Goal: Task Accomplishment & Management: Complete application form

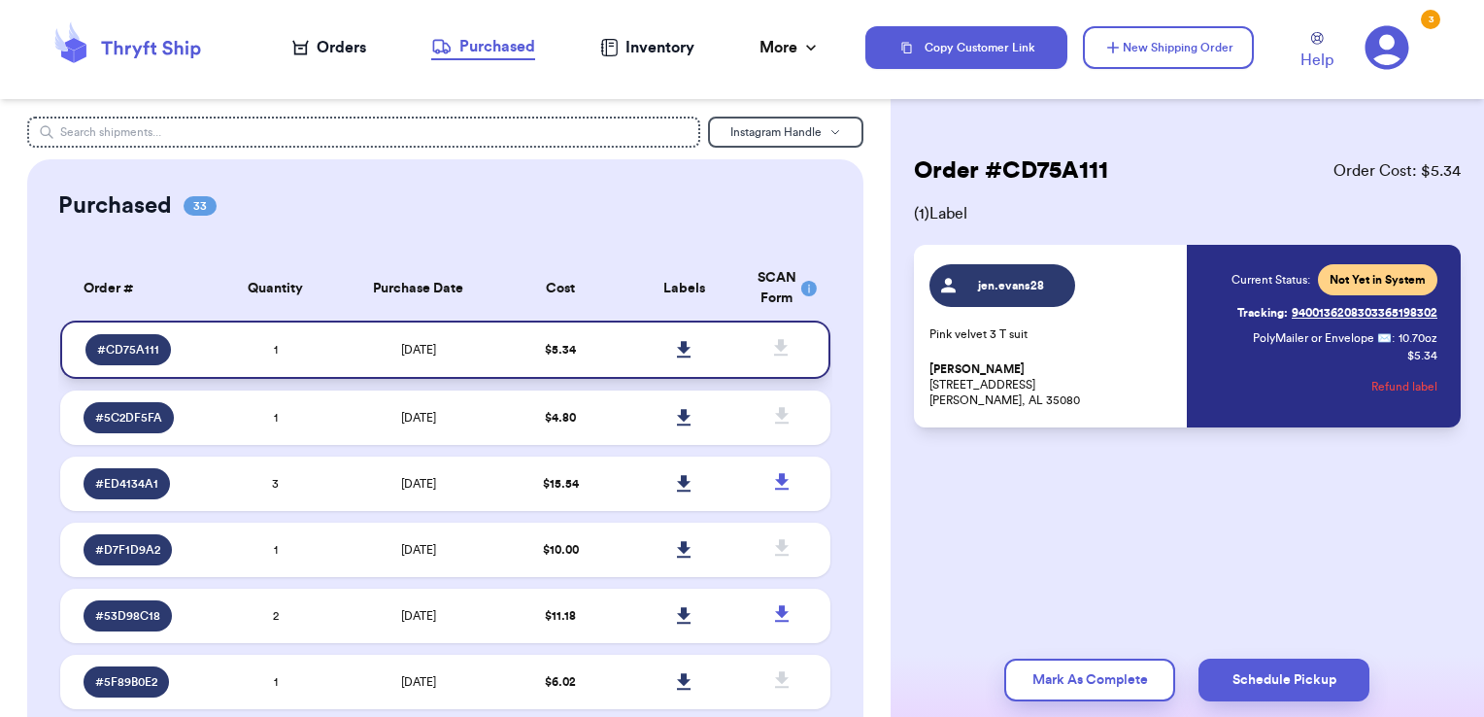
click at [677, 352] on icon at bounding box center [684, 349] width 14 height 17
click at [325, 52] on div "Orders" at bounding box center [329, 47] width 74 height 23
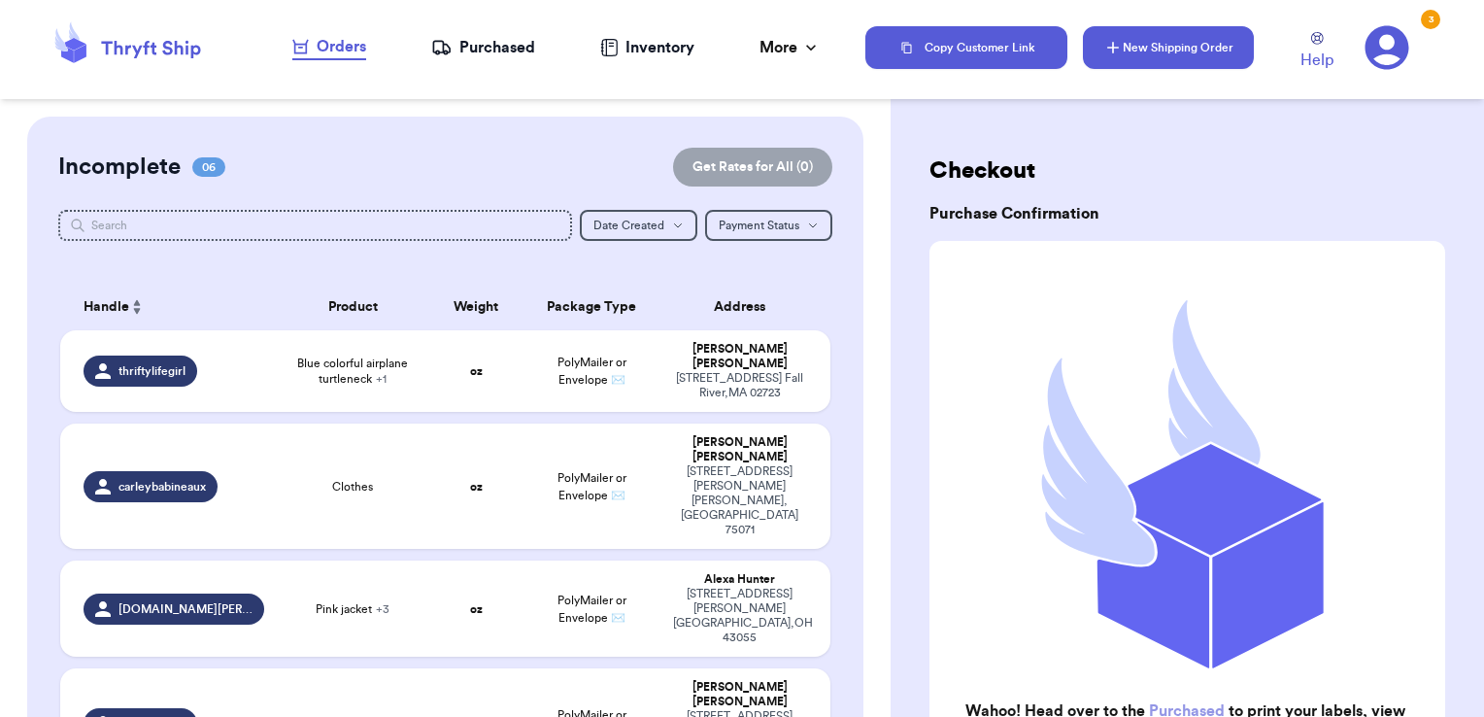
click at [1137, 53] on button "New Shipping Order" at bounding box center [1168, 47] width 171 height 43
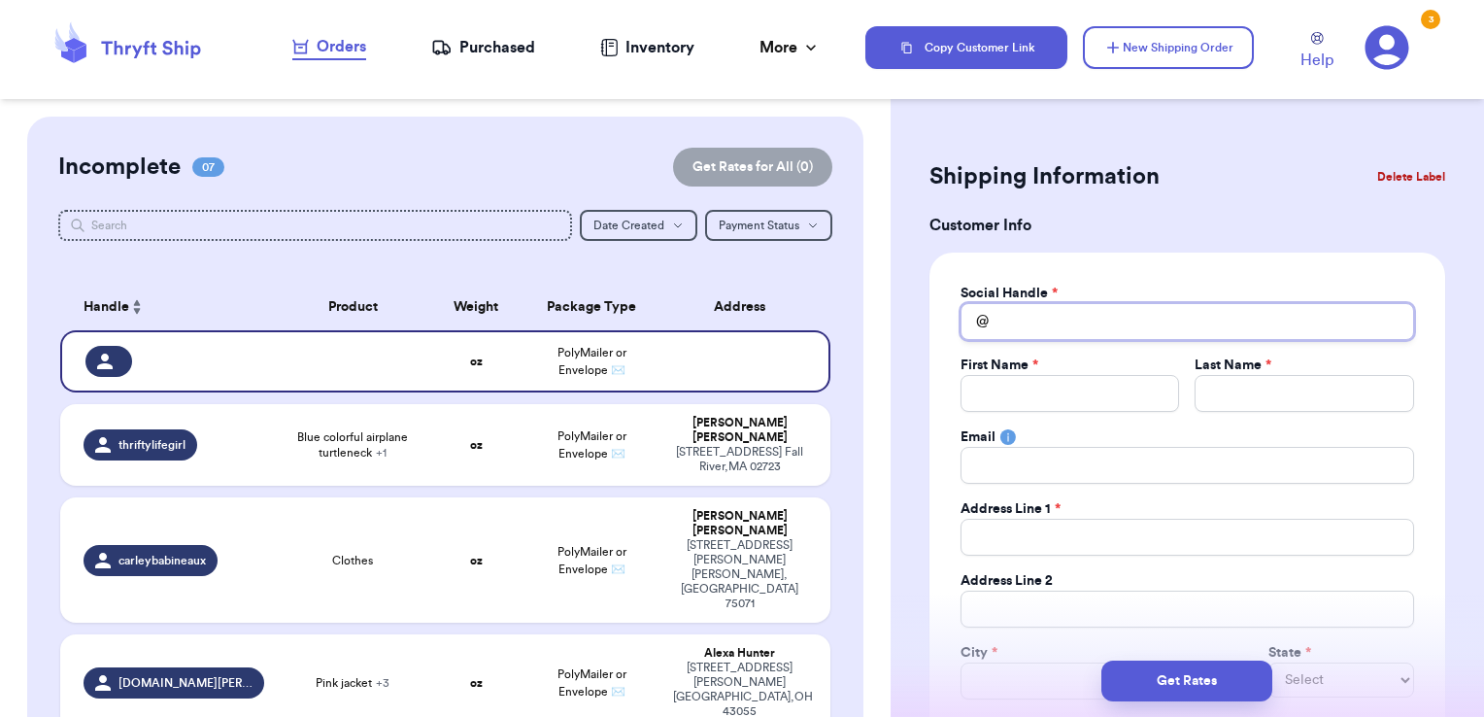
click at [1072, 307] on input "Total Amount Paid" at bounding box center [1188, 321] width 454 height 37
type input "r"
type input "ri"
type input "rig"
type input "[PERSON_NAME]"
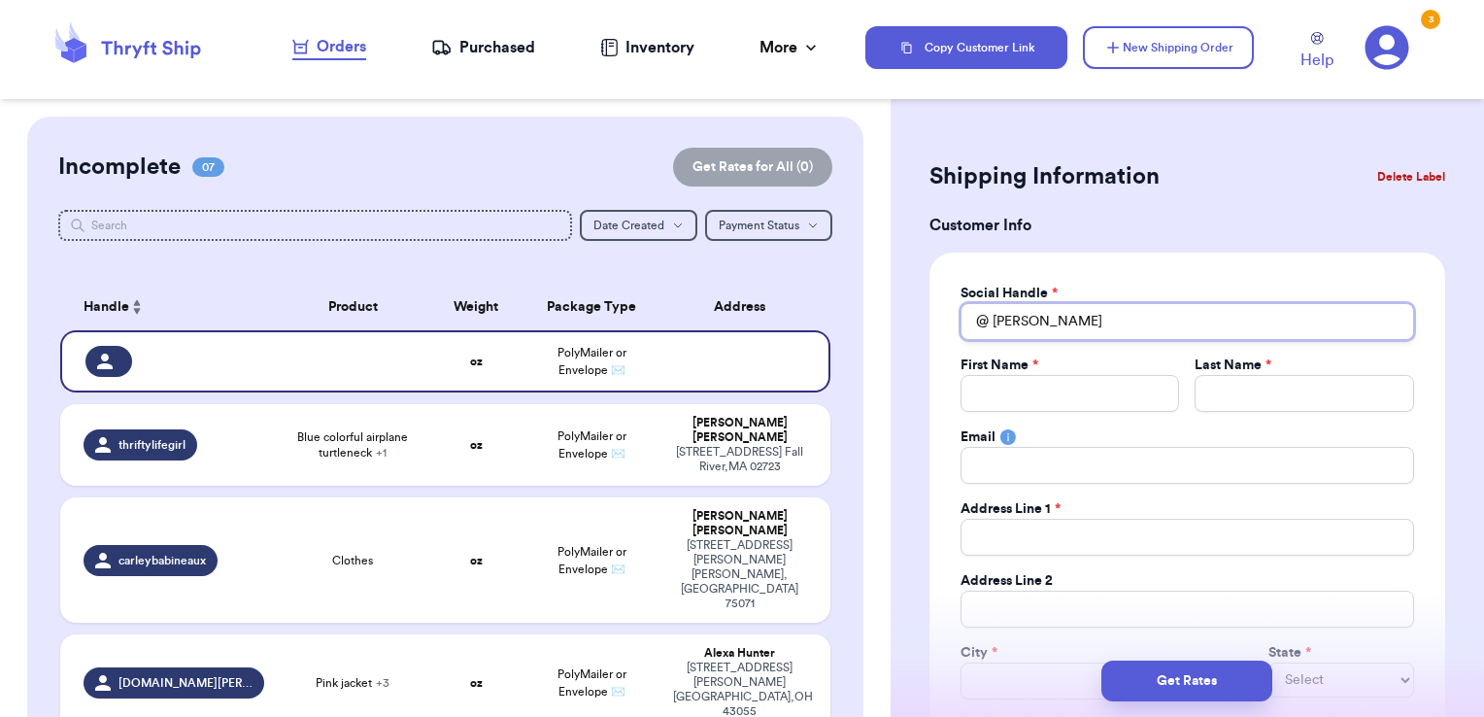
type input "[PERSON_NAME]"
type input "riggsa"
type input "riggsan"
type input "riggsand"
type input "riggsanda"
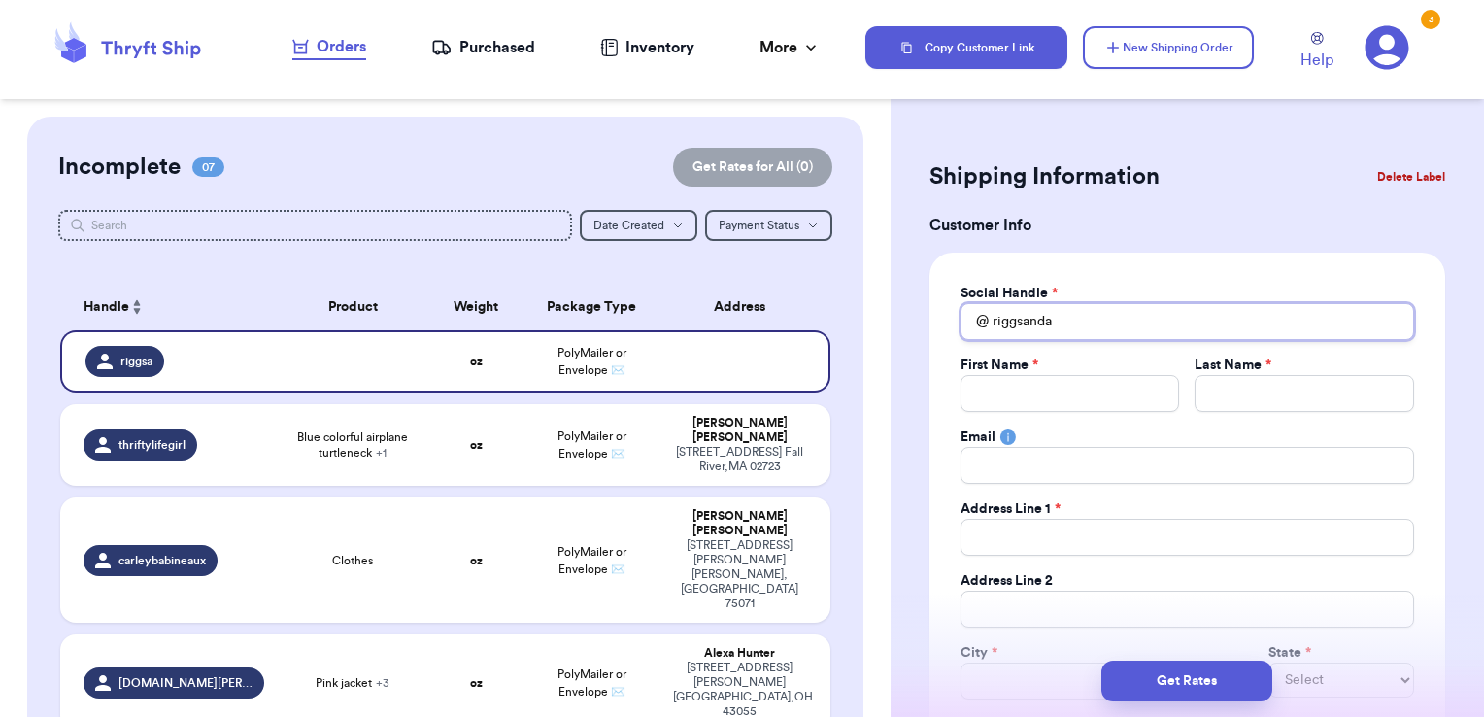
type input "riggsandar"
type input "riggsandary"
click at [1047, 387] on input "Total Amount Paid" at bounding box center [1071, 393] width 220 height 37
type input "B"
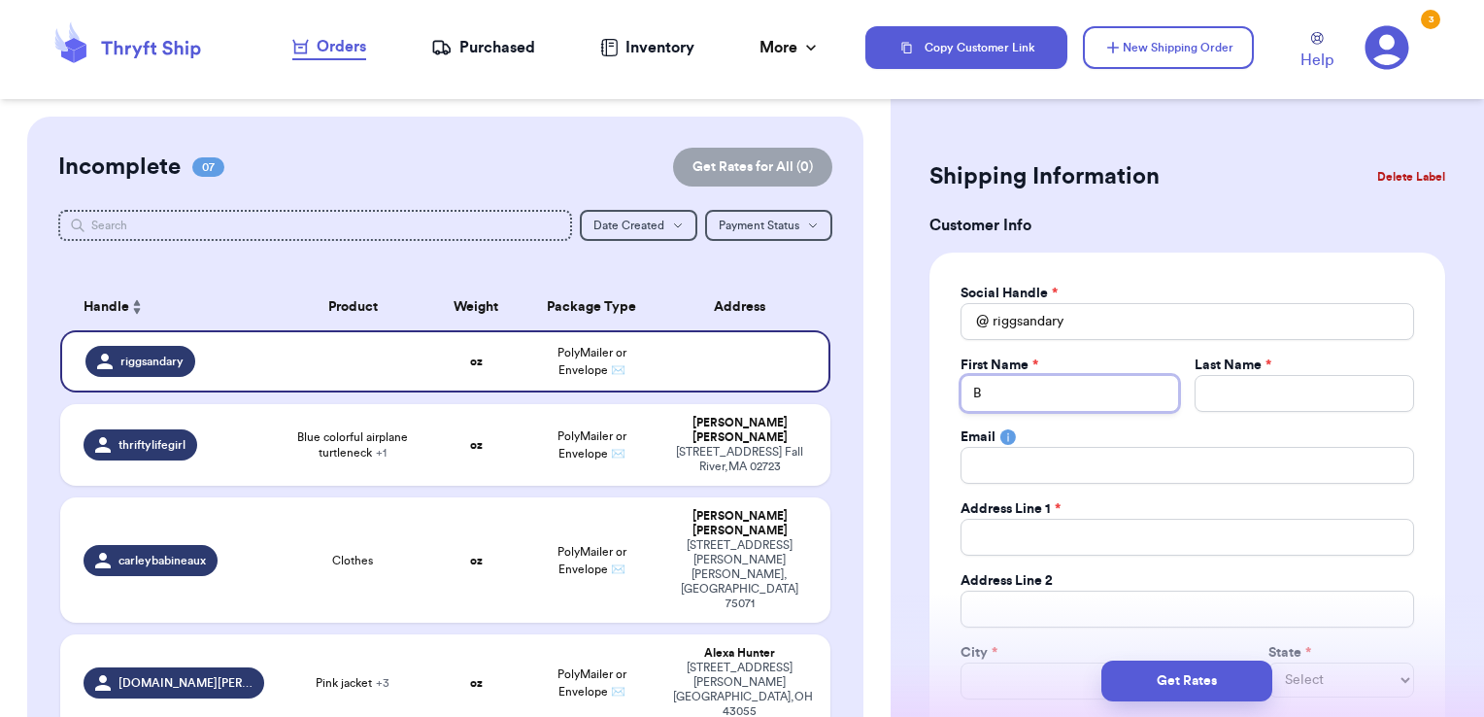
type input "Br"
type input "Bro"
type input "Broo"
type input "Brook"
type input "[PERSON_NAME]"
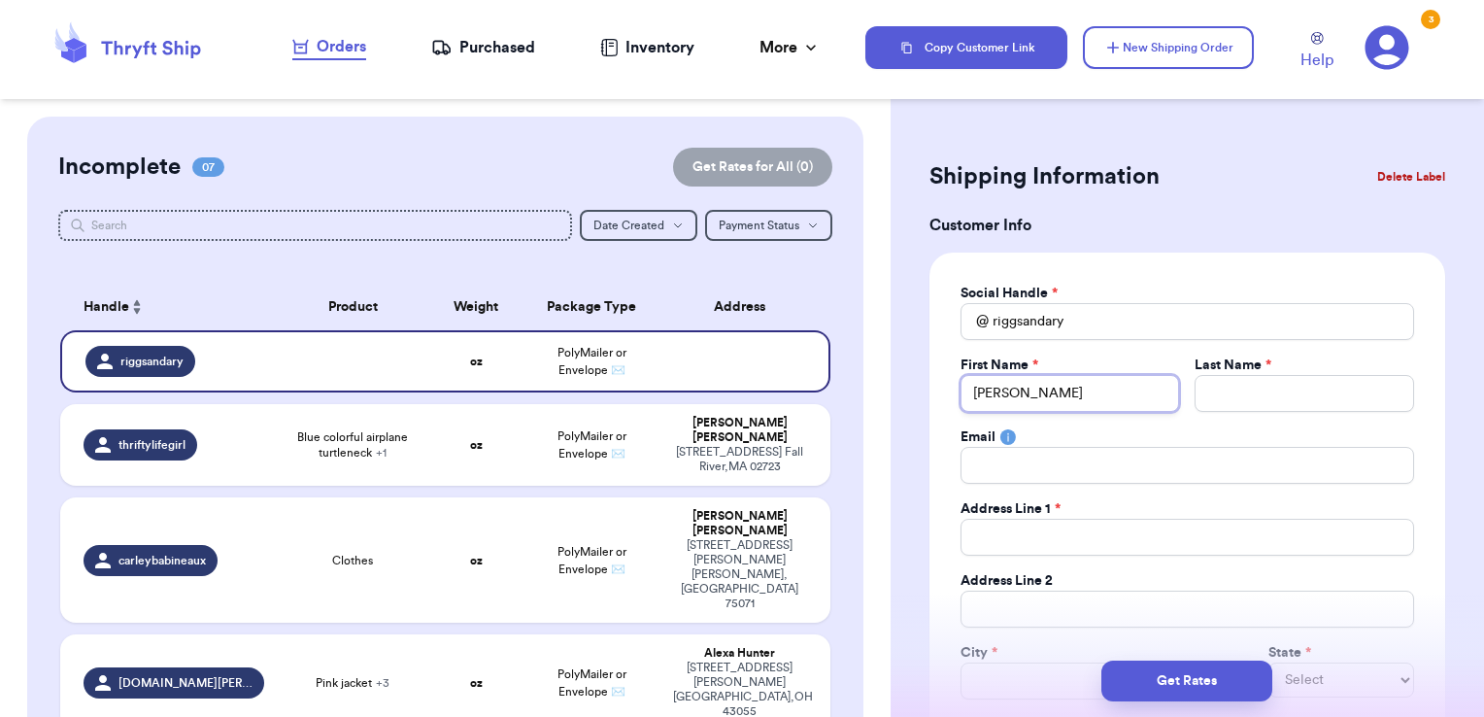
type input "[PERSON_NAME]"
type input "S"
type input "Sn"
type input "Sny"
type input "Snyd"
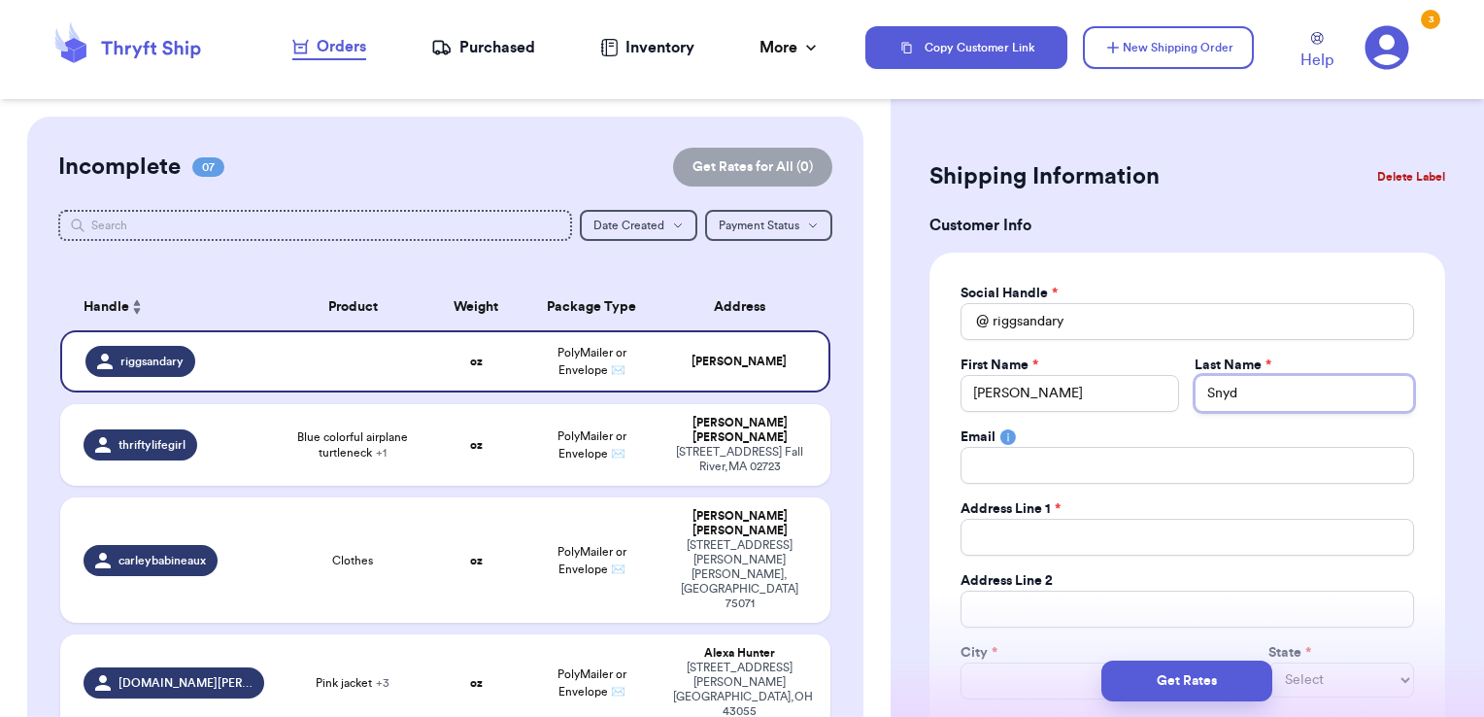
type input "Snyde"
type input "[PERSON_NAME]"
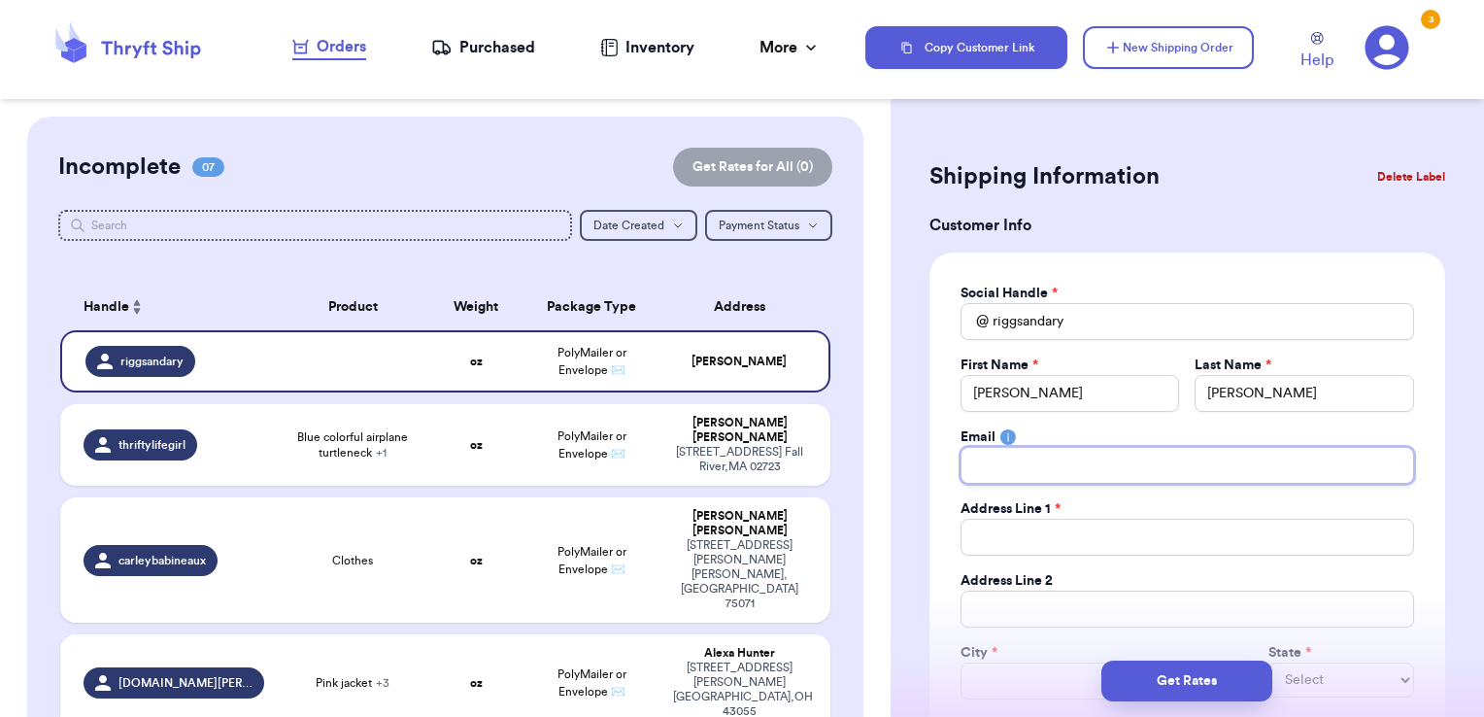
click at [1065, 468] on input "Total Amount Paid" at bounding box center [1188, 465] width 454 height 37
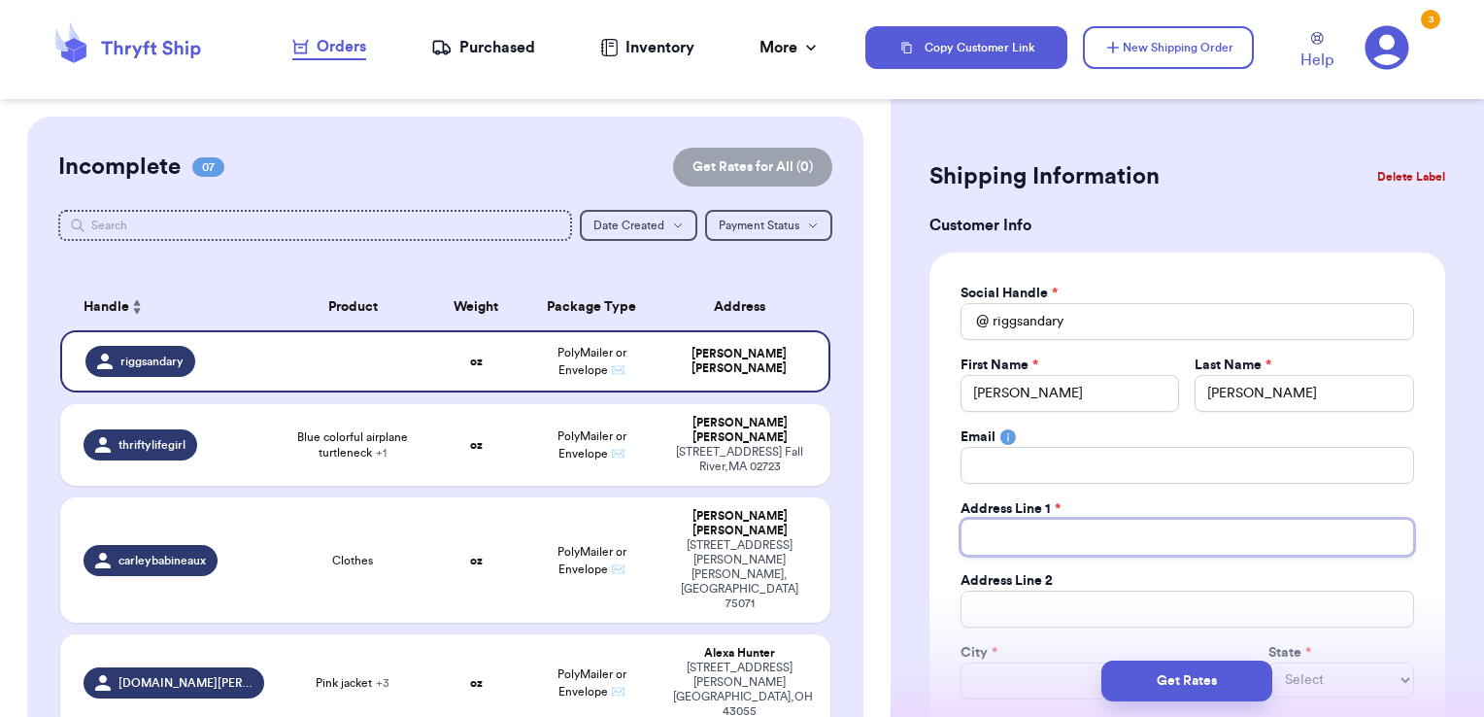
click at [1039, 526] on input "Total Amount Paid" at bounding box center [1188, 537] width 454 height 37
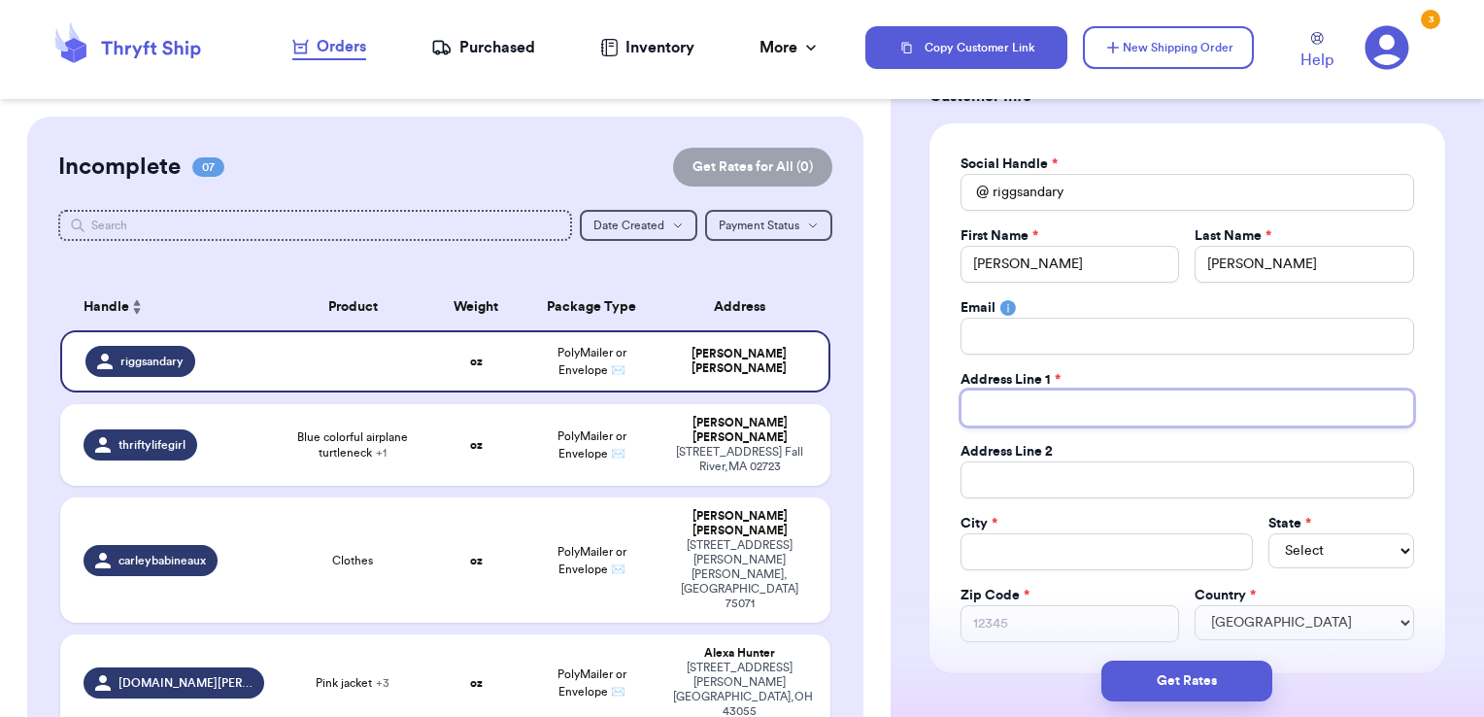
scroll to position [291, 0]
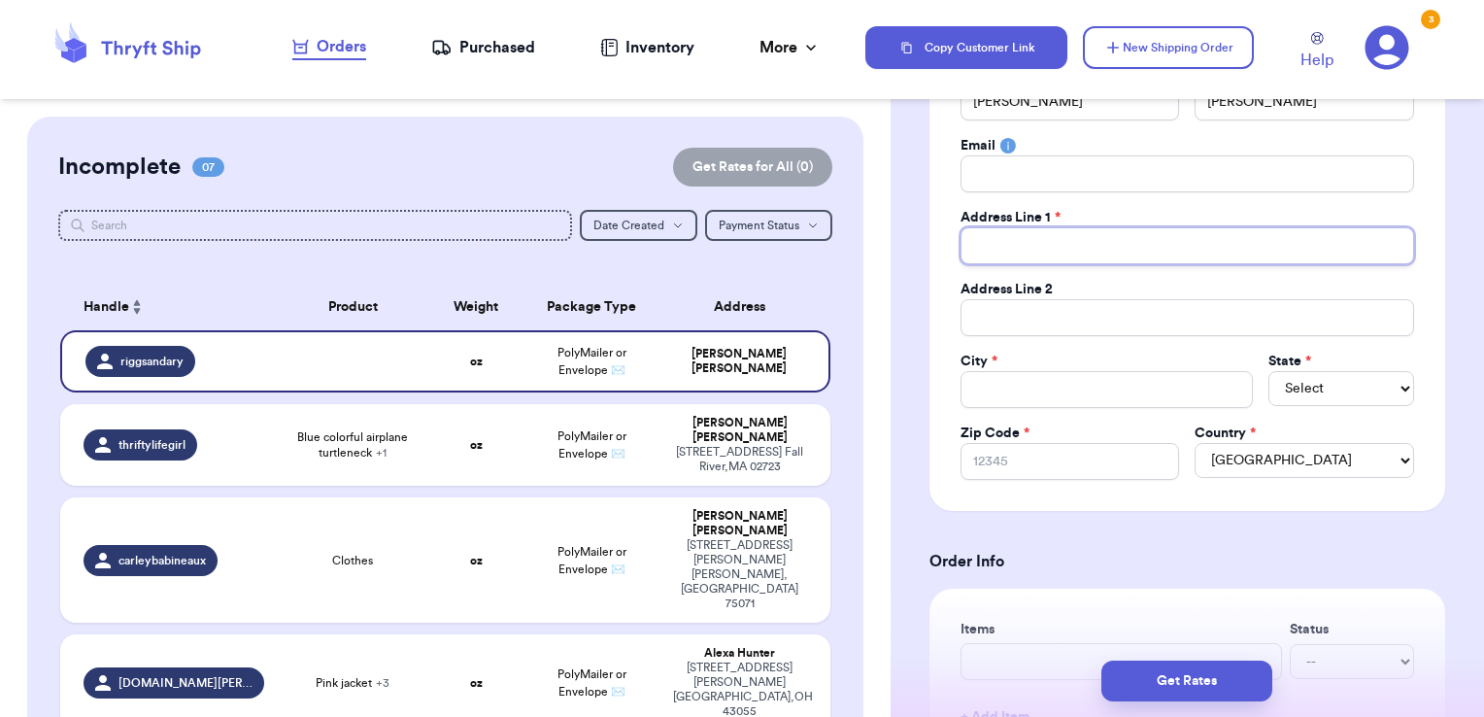
paste input "[STREET_ADDRESS]"
type input "[STREET_ADDRESS]"
click at [1014, 246] on input "[STREET_ADDRESS]" at bounding box center [1188, 245] width 454 height 37
type input "[STREET_ADDRESS]"
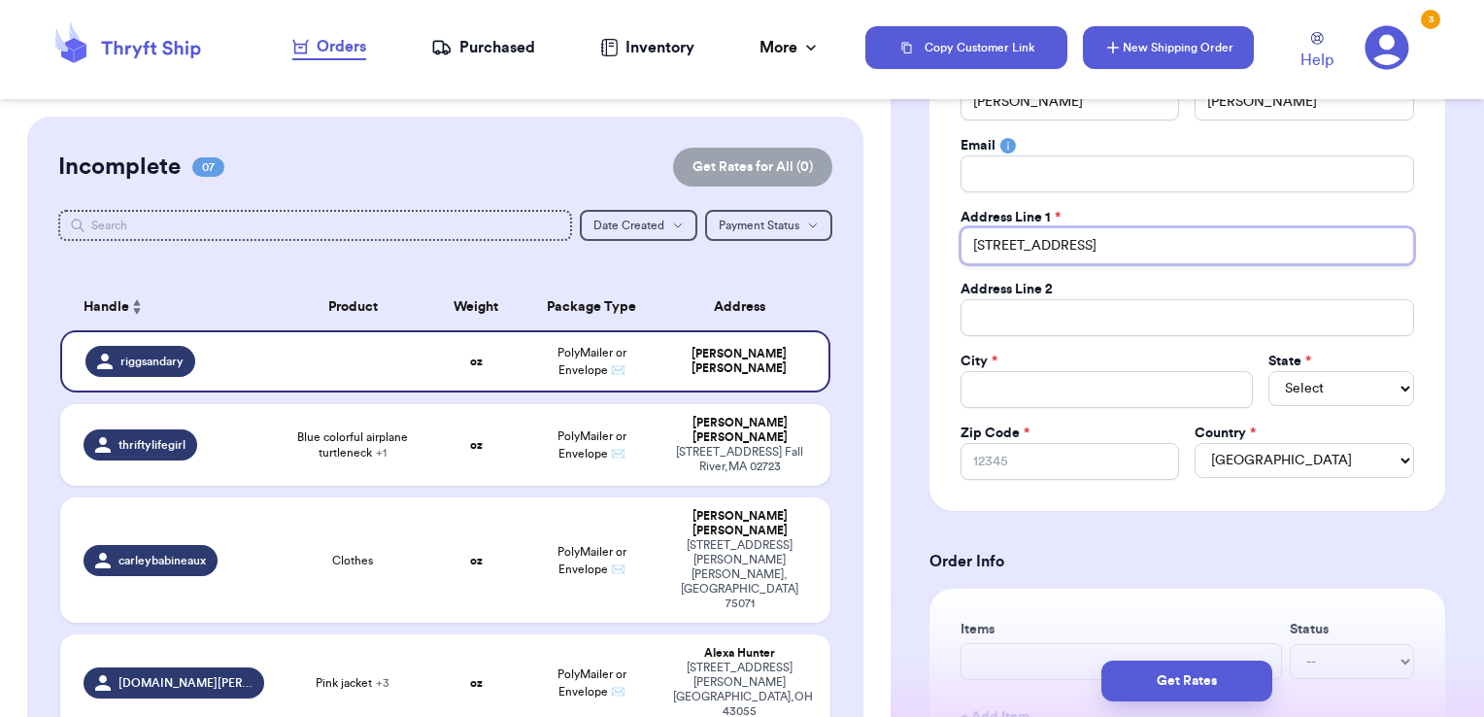
type input "8940 Rosewood treet"
type input "[STREET_ADDRESS]"
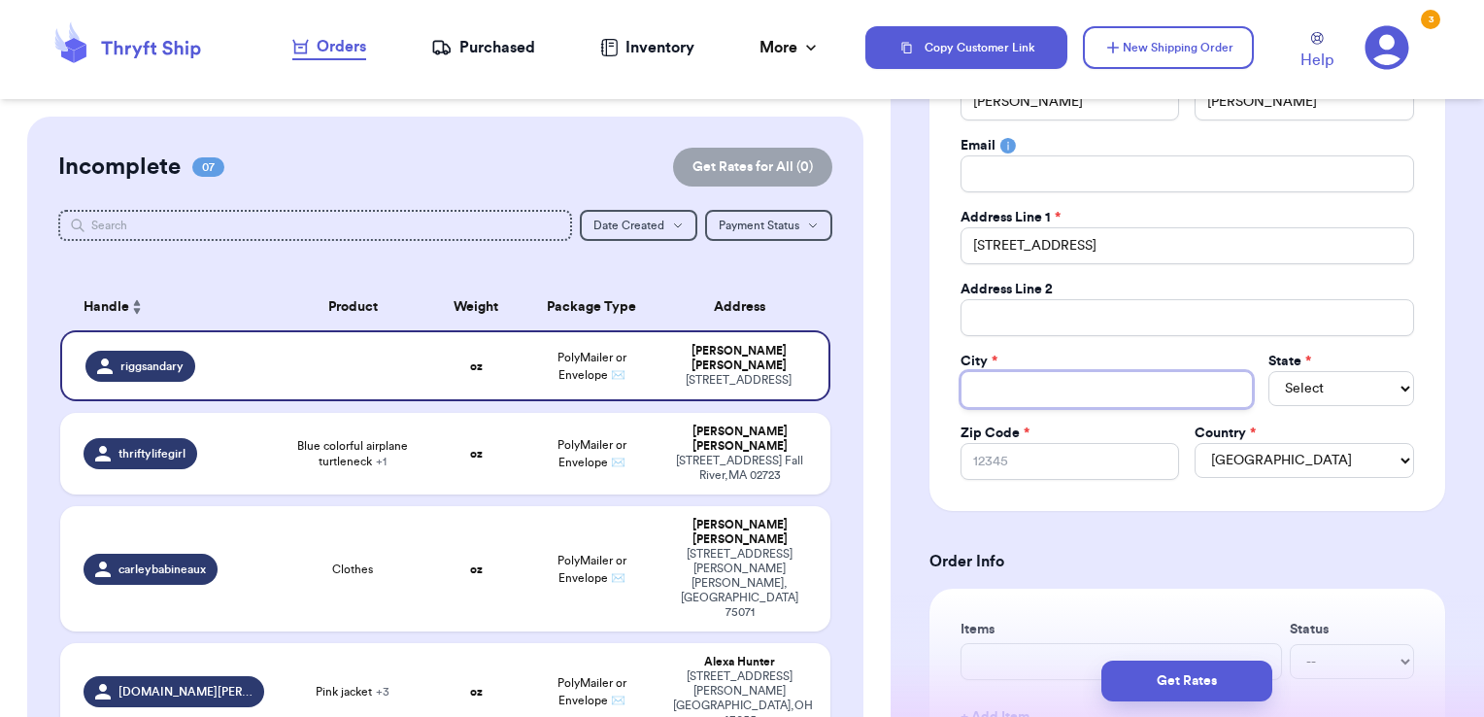
paste input "[GEOGRAPHIC_DATA]"
type input "[GEOGRAPHIC_DATA]"
type input "anassas"
type input "Manassas"
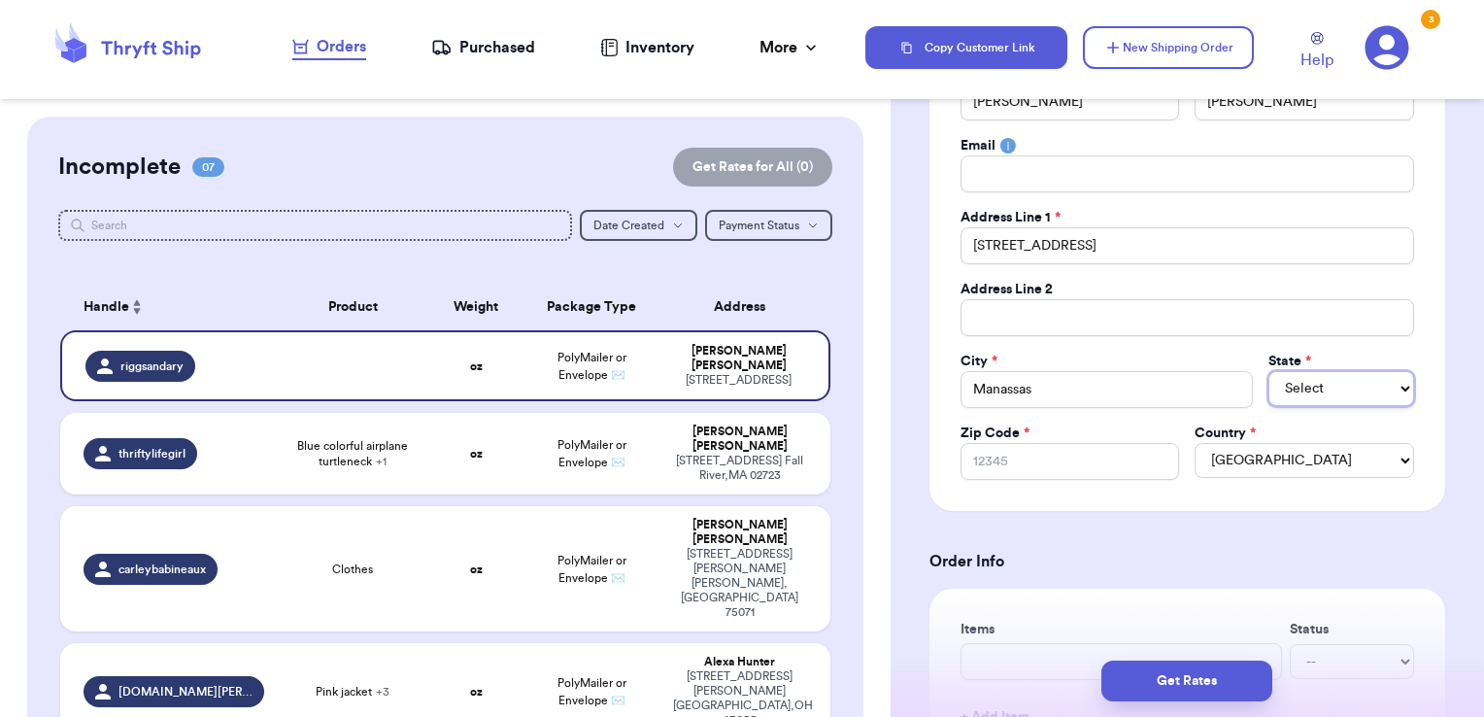
click at [1304, 375] on select "Select AL AK AZ AR CA CO [GEOGRAPHIC_DATA] DE DC [GEOGRAPHIC_DATA] [GEOGRAPHIC_…" at bounding box center [1341, 388] width 146 height 35
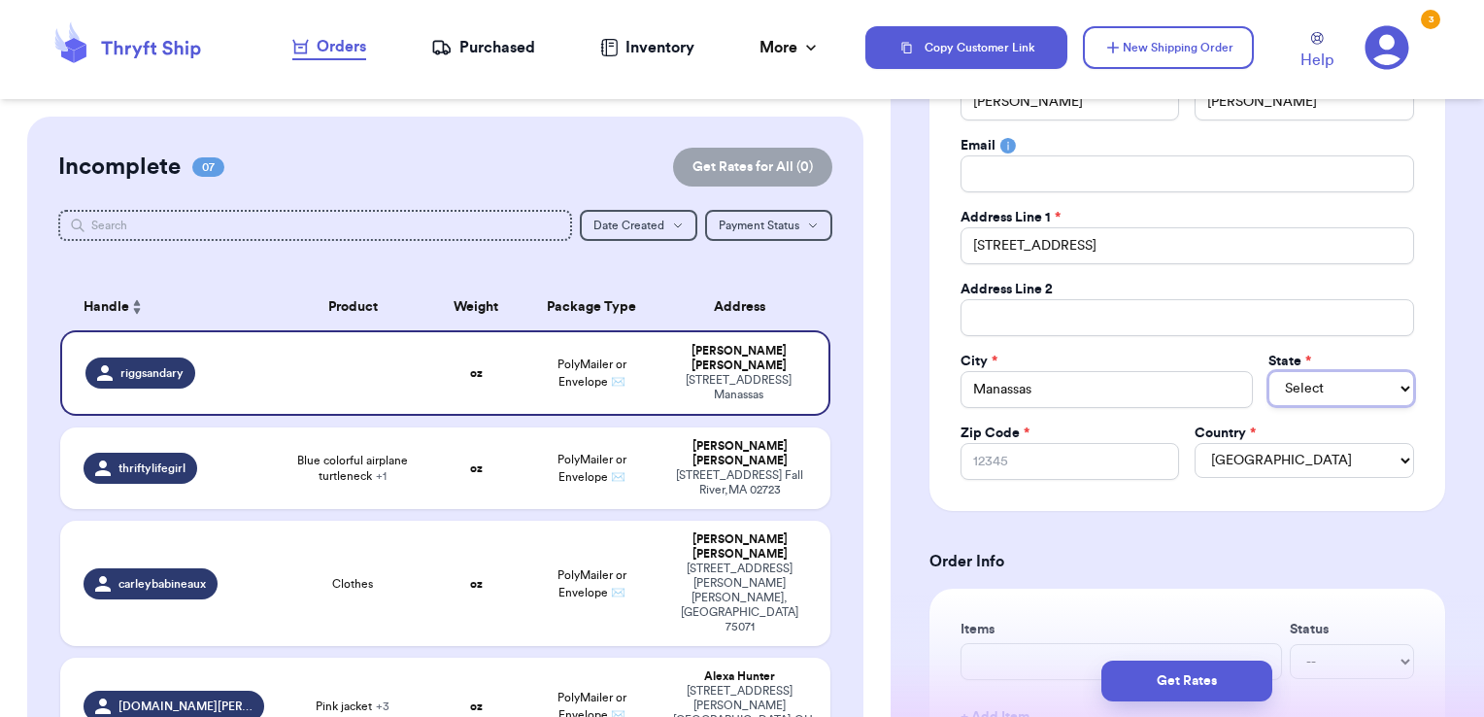
select select "VA"
click at [1268, 371] on select "Select AL AK AZ AR CA CO [GEOGRAPHIC_DATA] DE DC [GEOGRAPHIC_DATA] [GEOGRAPHIC_…" at bounding box center [1341, 388] width 146 height 35
click at [1072, 464] on input "Zip Code *" at bounding box center [1071, 461] width 220 height 37
type input "2"
type input "20"
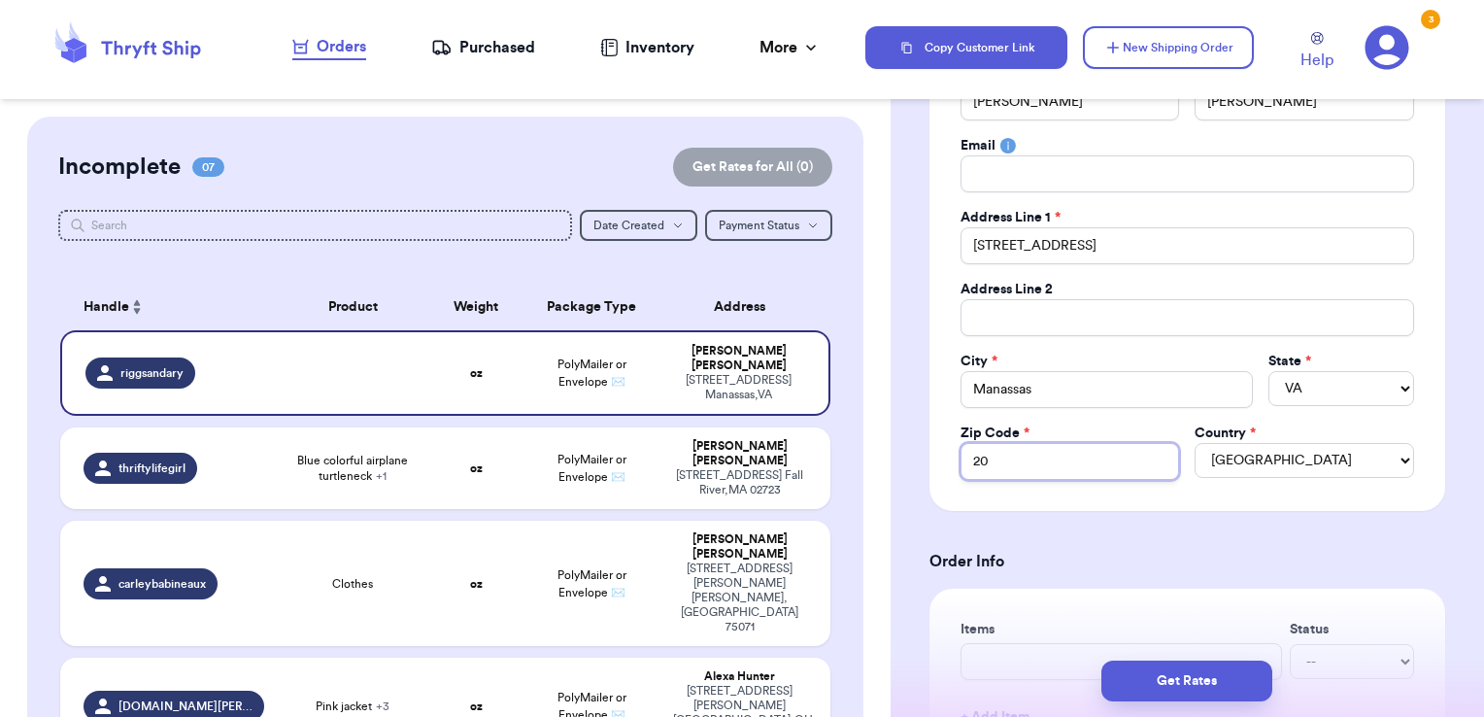
type input "201"
type input "2011"
type input "20110"
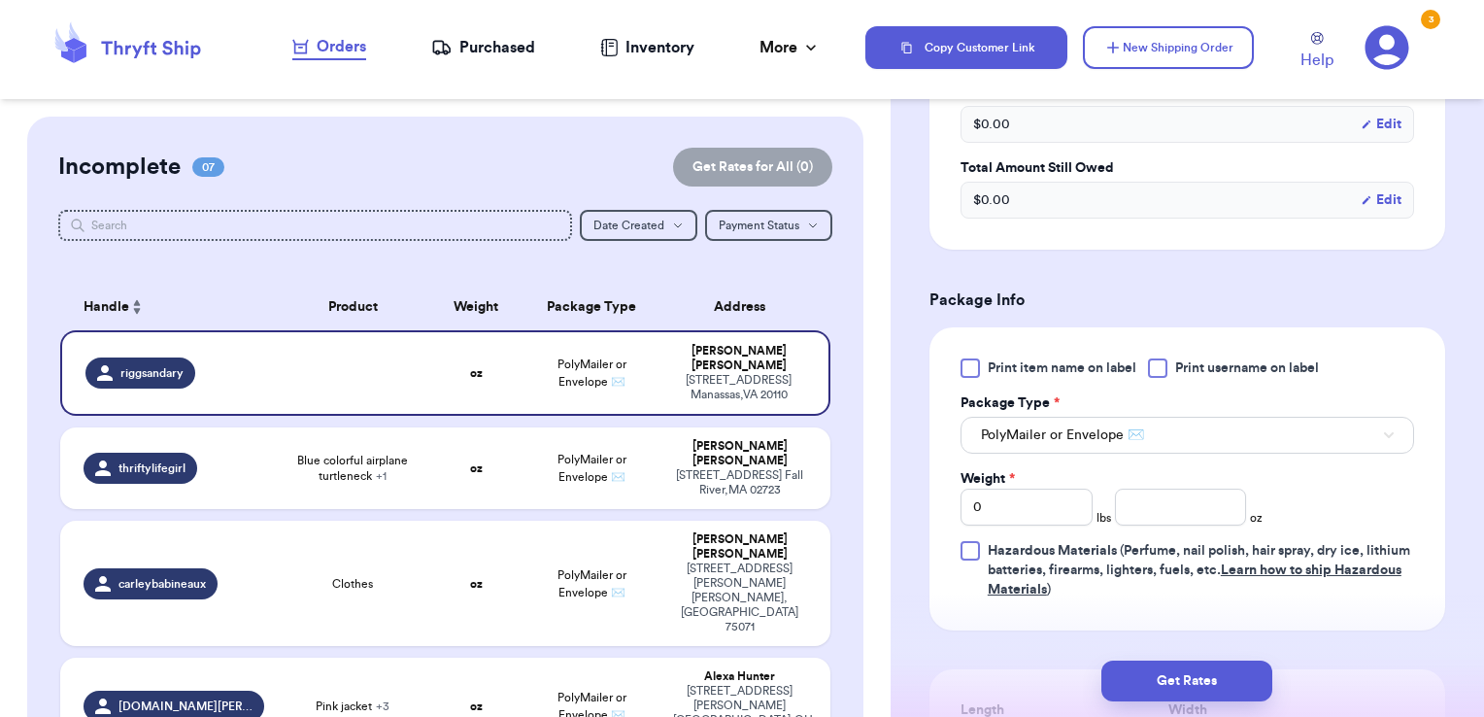
scroll to position [1068, 0]
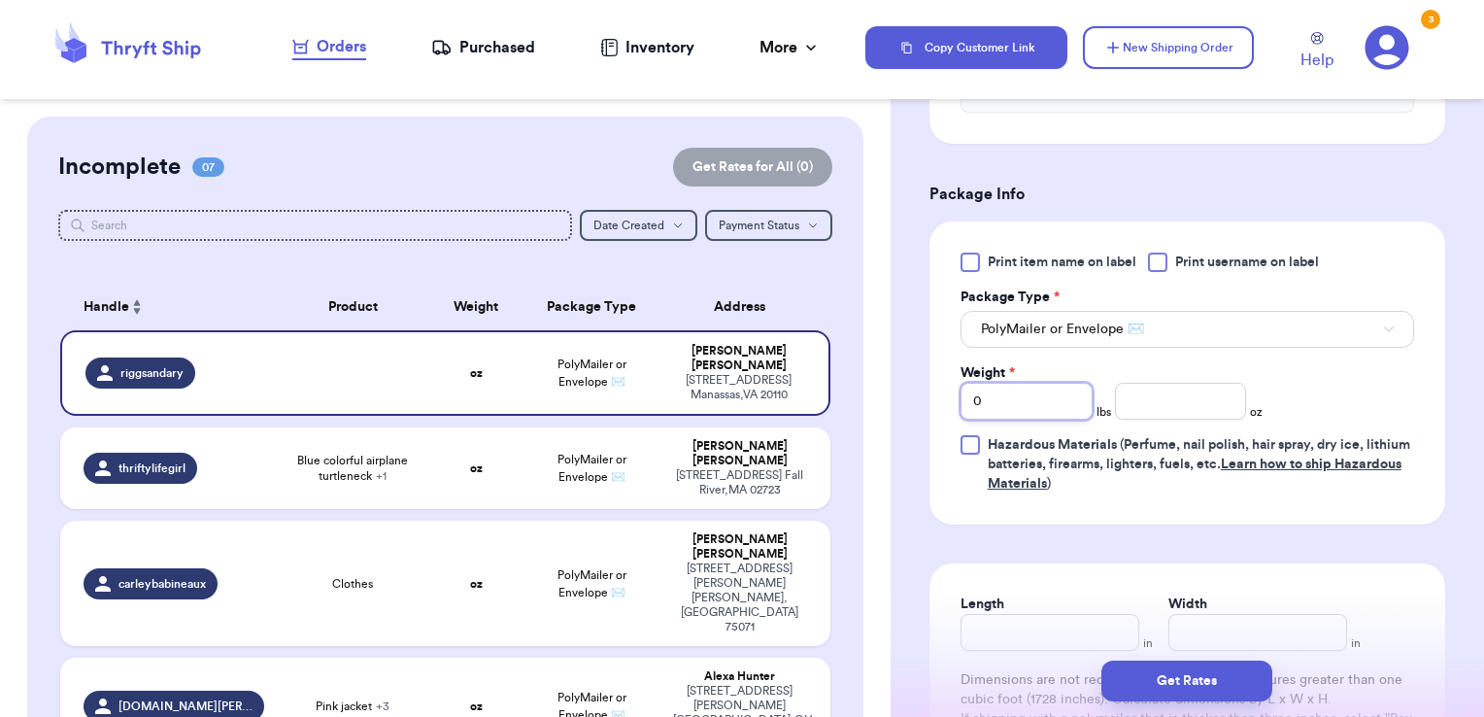
drag, startPoint x: 1055, startPoint y: 402, endPoint x: 840, endPoint y: 373, distance: 216.6
click at [840, 373] on div "Customer Link New Order Incomplete 07 Get Rates for All ( 0 ) Get Rates for All…" at bounding box center [742, 358] width 1484 height 717
type input "1"
click at [1137, 405] on input "number" at bounding box center [1181, 401] width 132 height 37
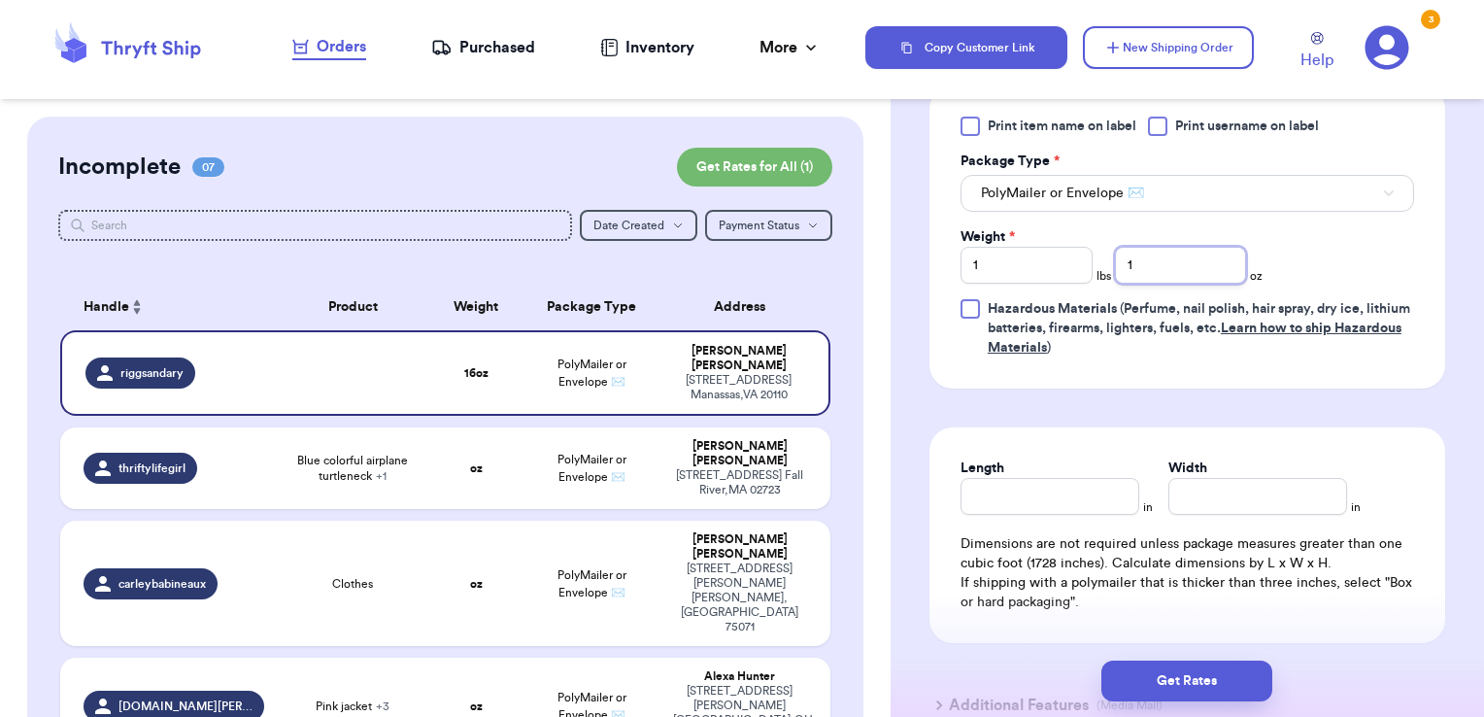
scroll to position [1362, 0]
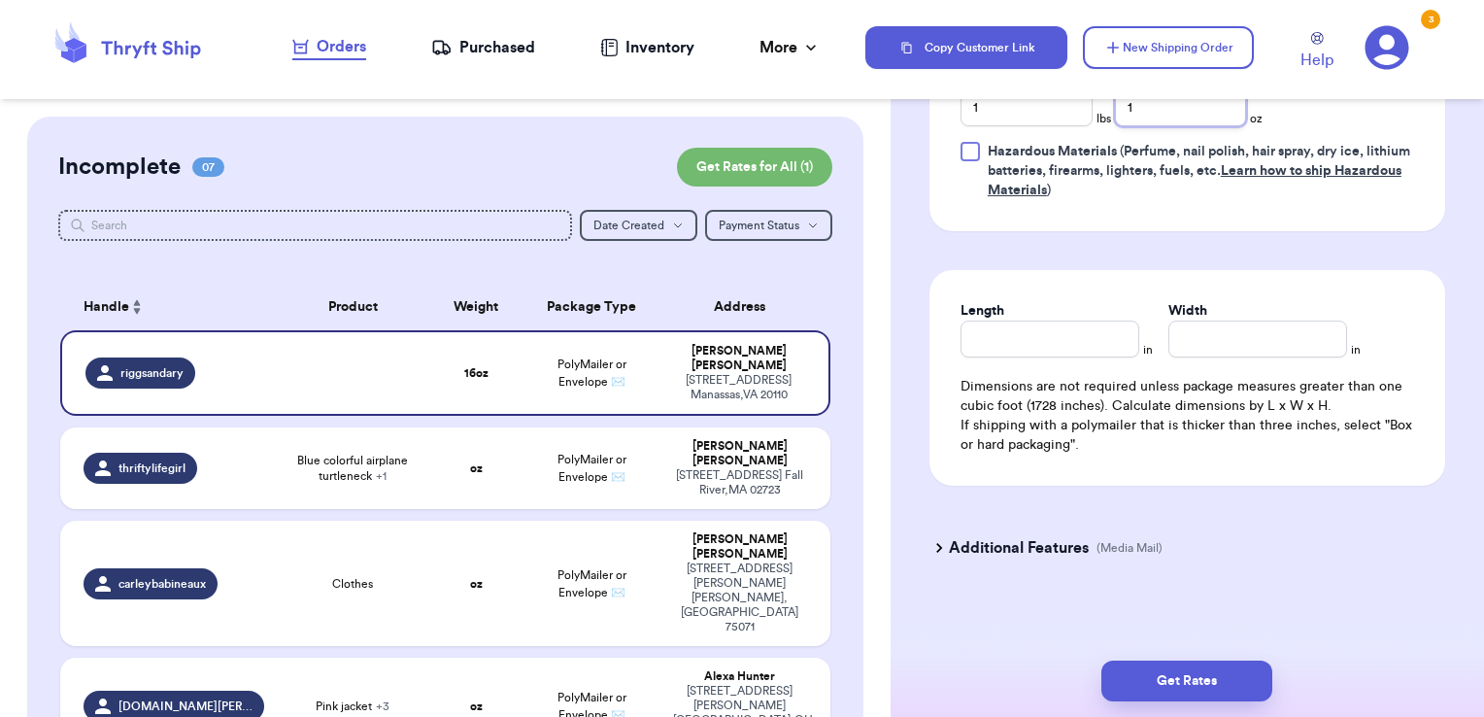
type input "1"
click at [1078, 348] on input "Length" at bounding box center [1050, 339] width 179 height 37
type input "11"
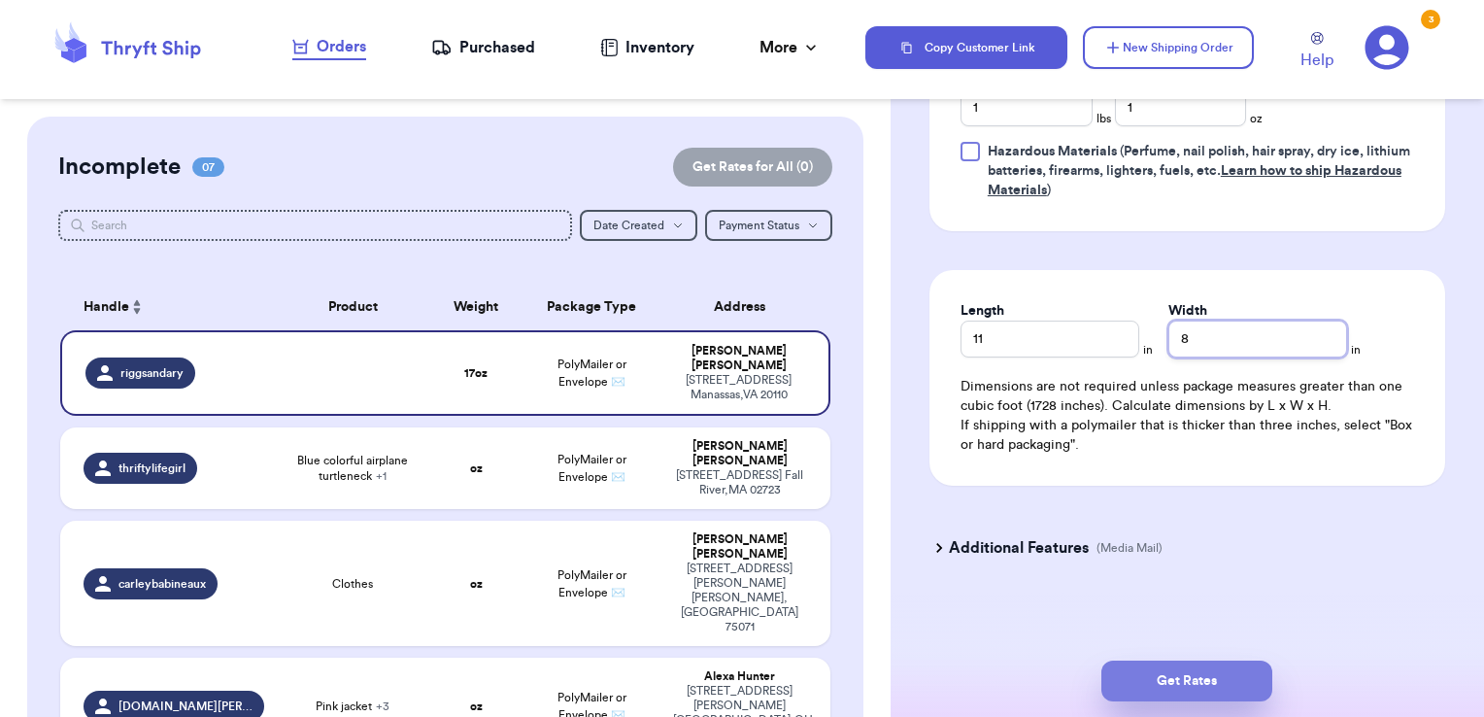
type input "8"
click at [1197, 670] on button "Get Rates" at bounding box center [1186, 680] width 171 height 41
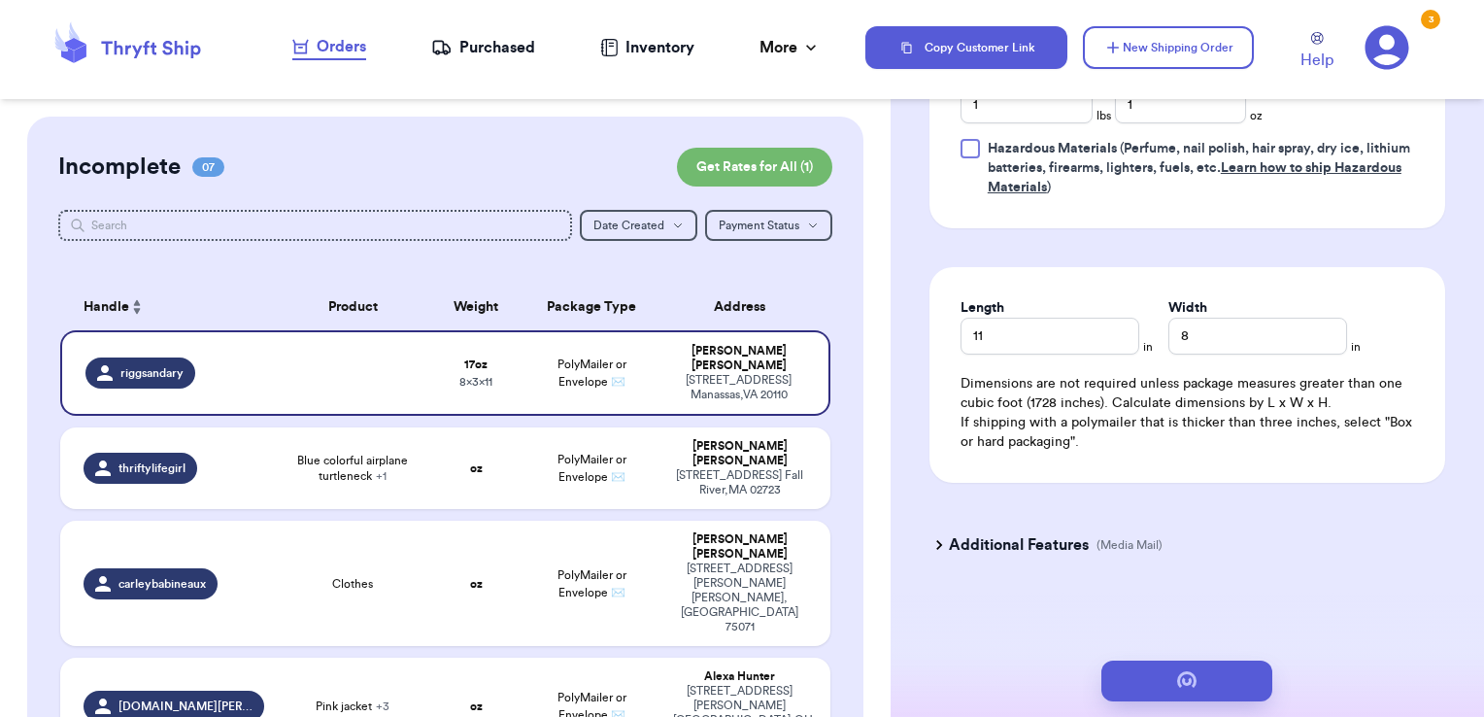
scroll to position [0, 0]
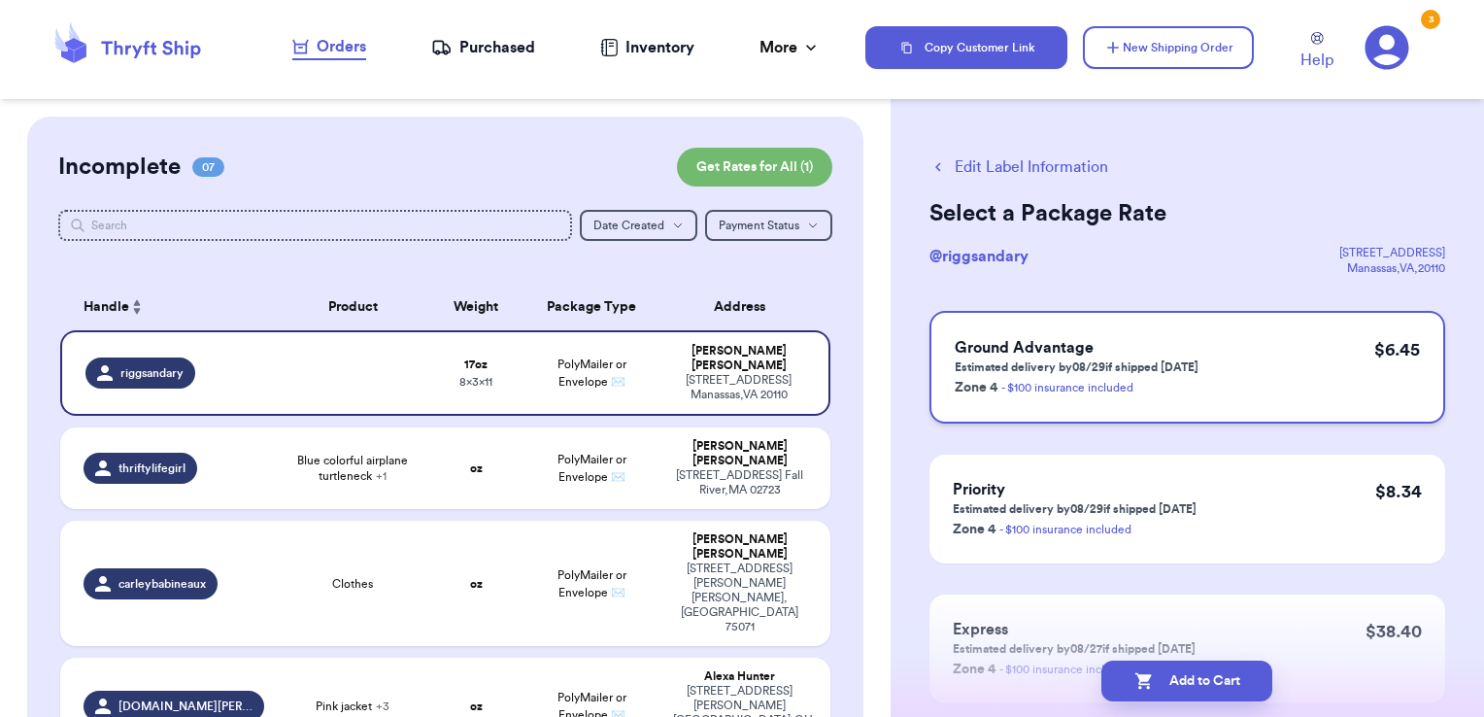
click at [1209, 386] on div "Ground Advantage Estimated delivery by 08/29 if shipped [DATE] Zone 4 - $100 in…" at bounding box center [1187, 367] width 516 height 113
click at [1180, 674] on button "Add to Cart" at bounding box center [1186, 680] width 171 height 41
checkbox input "true"
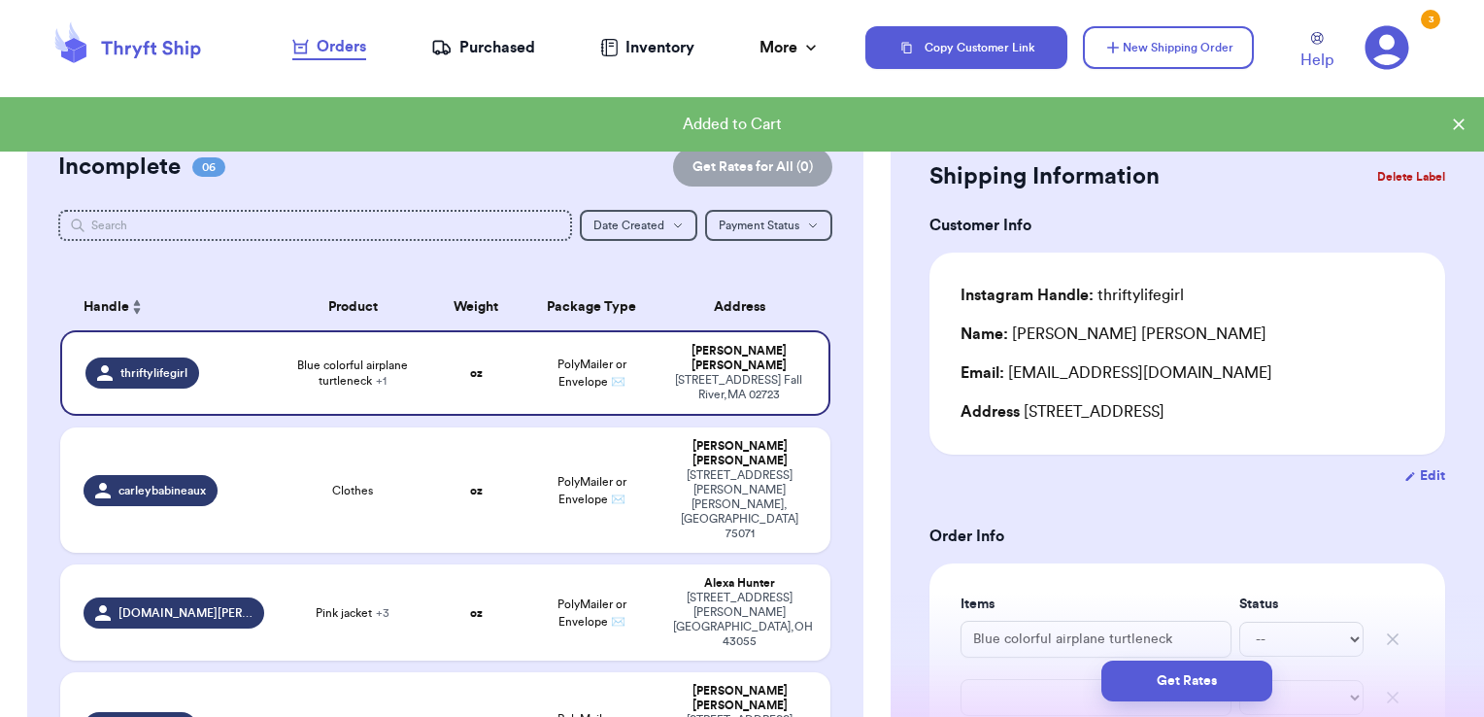
scroll to position [444, 0]
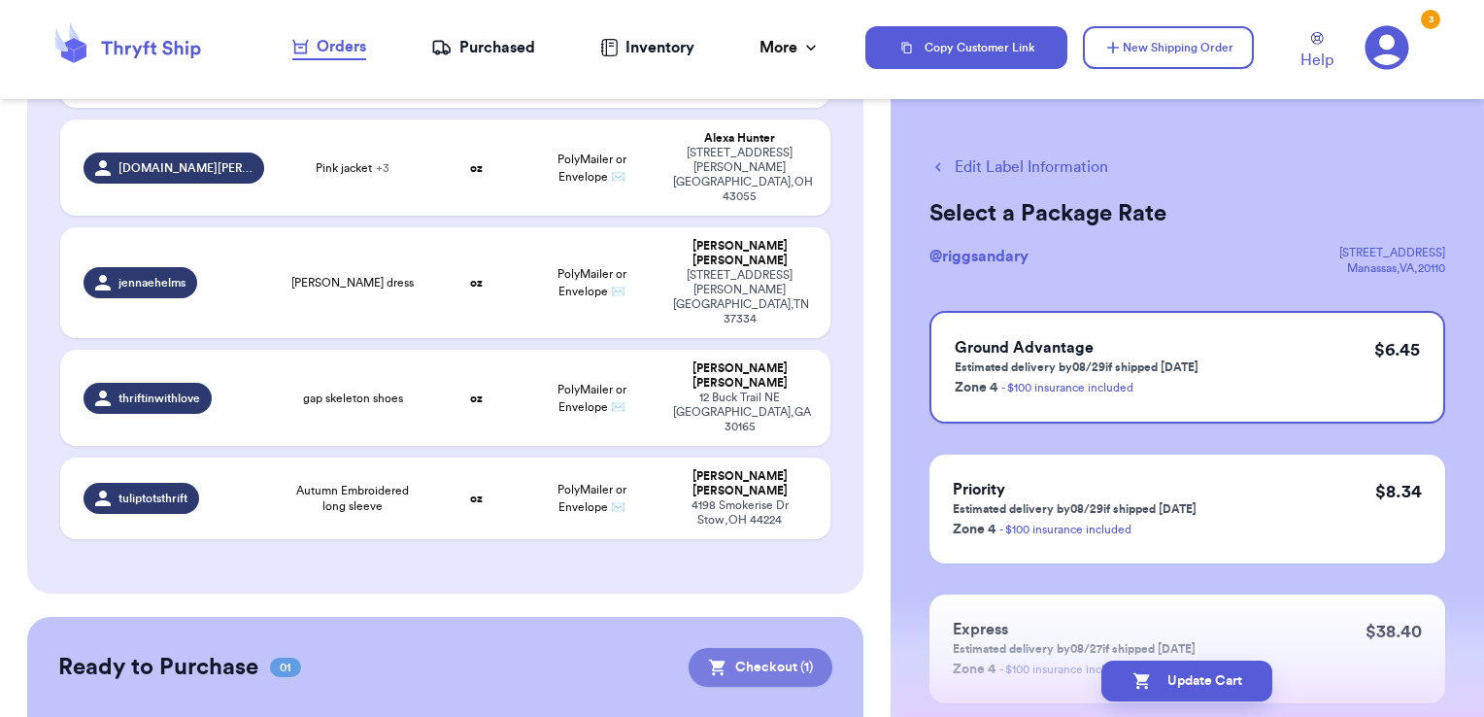
click at [734, 648] on button "Checkout ( 1 )" at bounding box center [761, 667] width 144 height 39
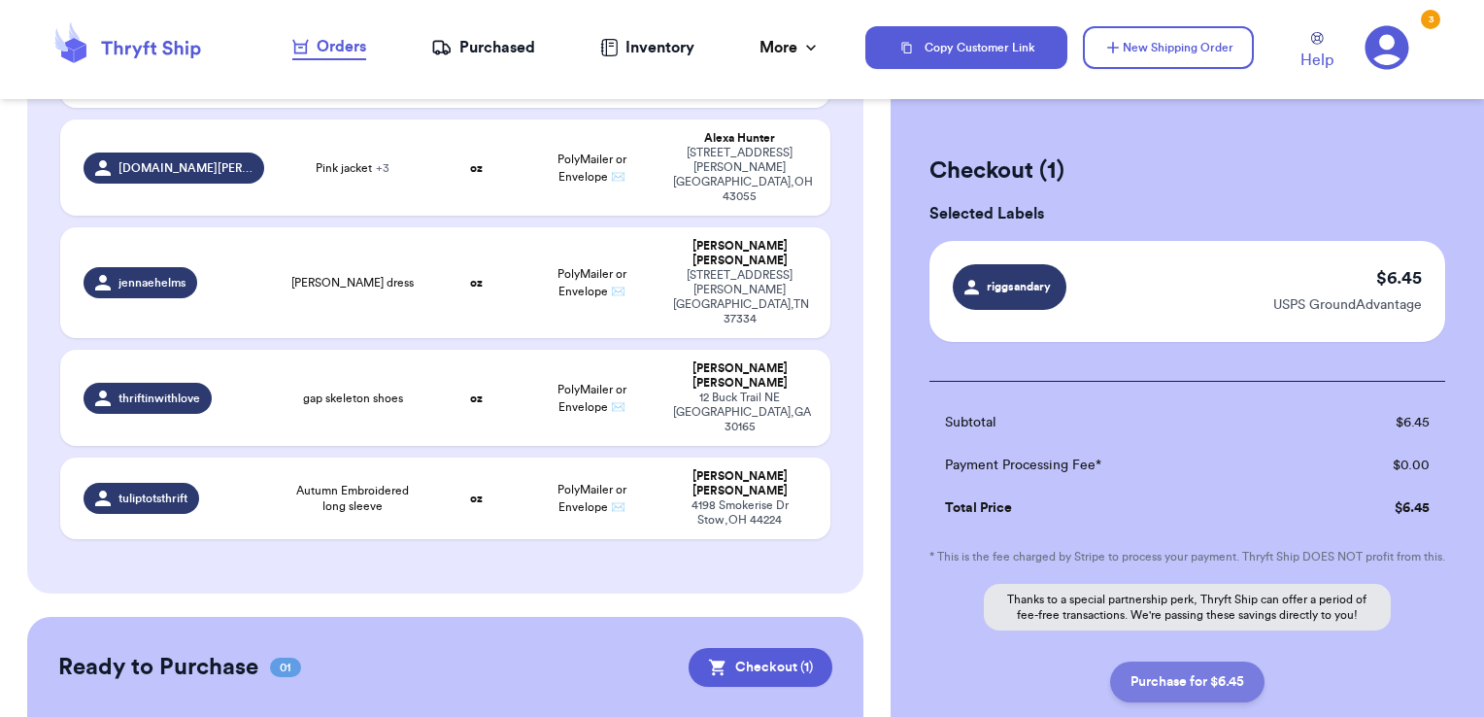
click at [1192, 687] on button "Purchase for $6.45" at bounding box center [1187, 681] width 154 height 41
checkbox input "false"
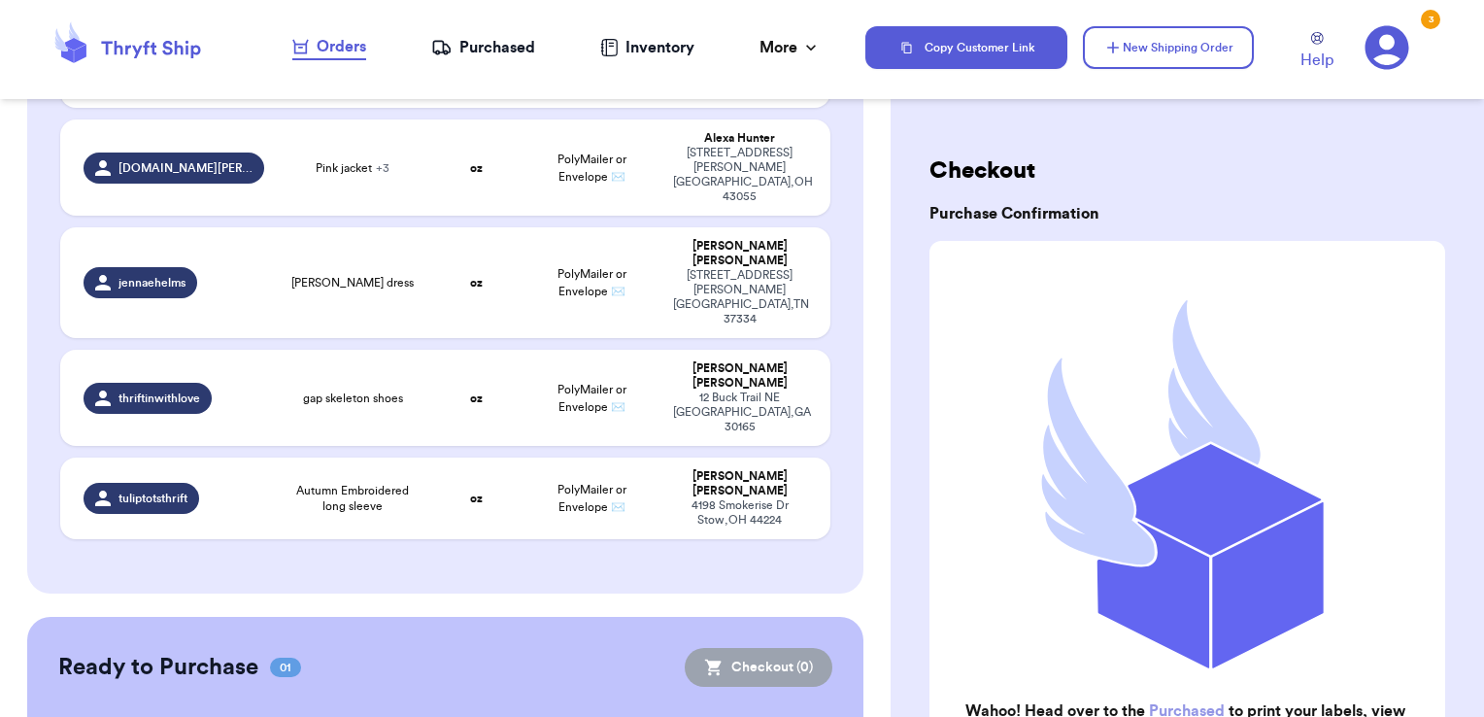
checkbox input "true"
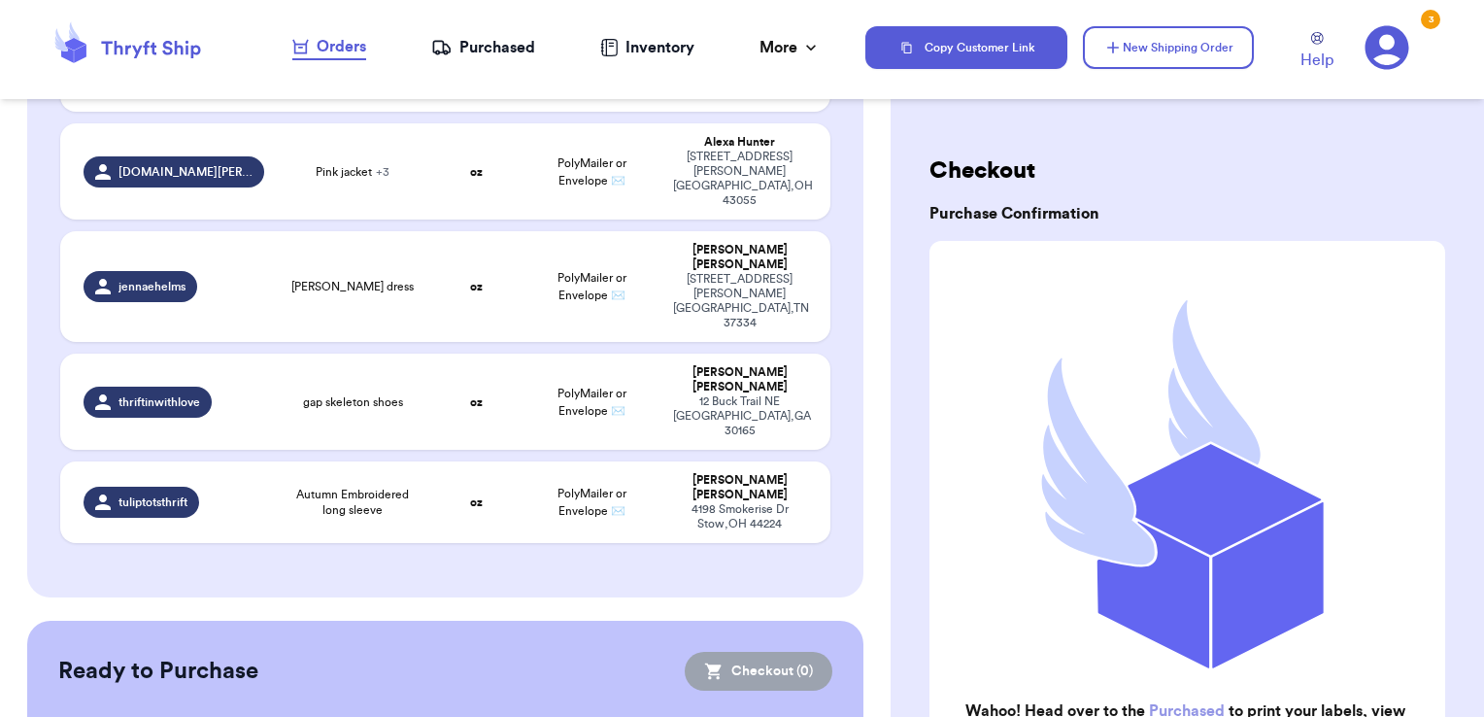
click at [524, 37] on div "Purchased" at bounding box center [483, 47] width 104 height 23
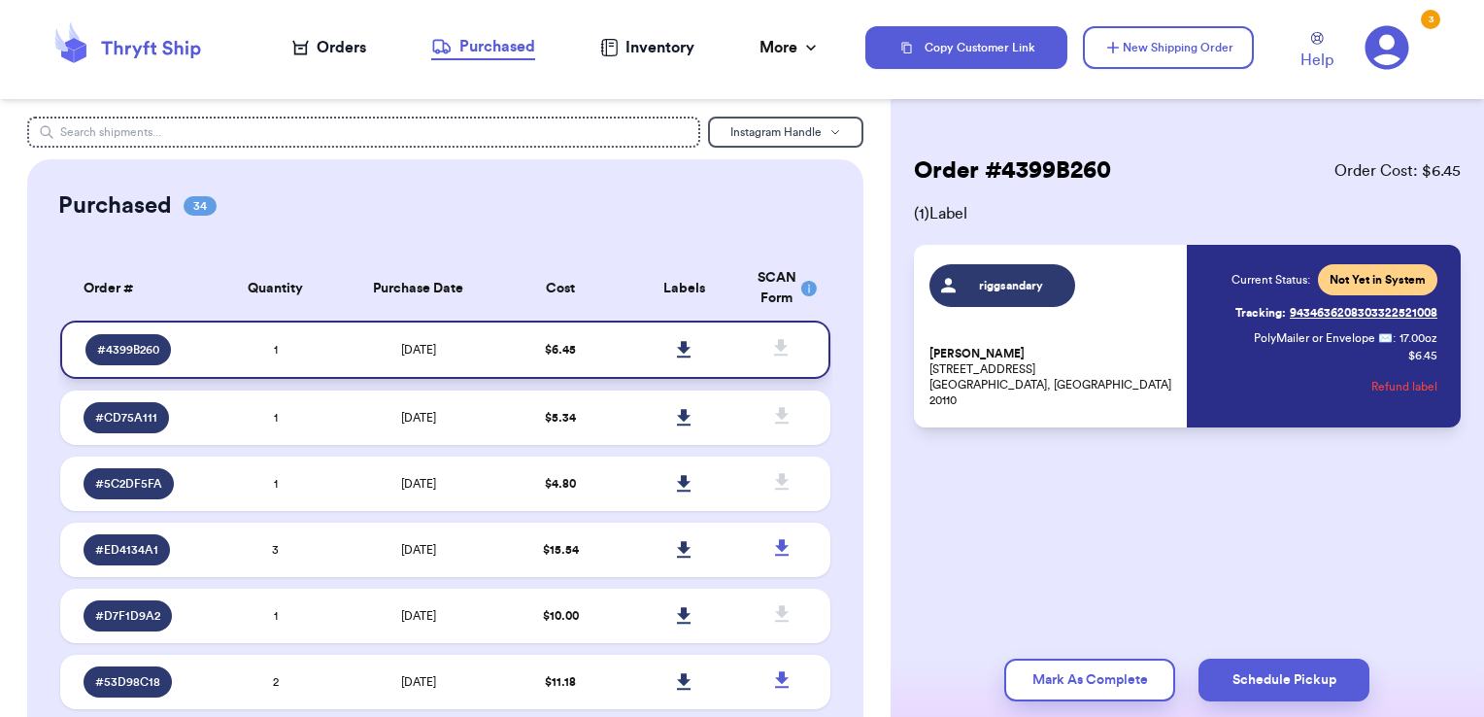
click at [677, 346] on icon at bounding box center [684, 349] width 14 height 17
